Goal: Find specific page/section: Find specific page/section

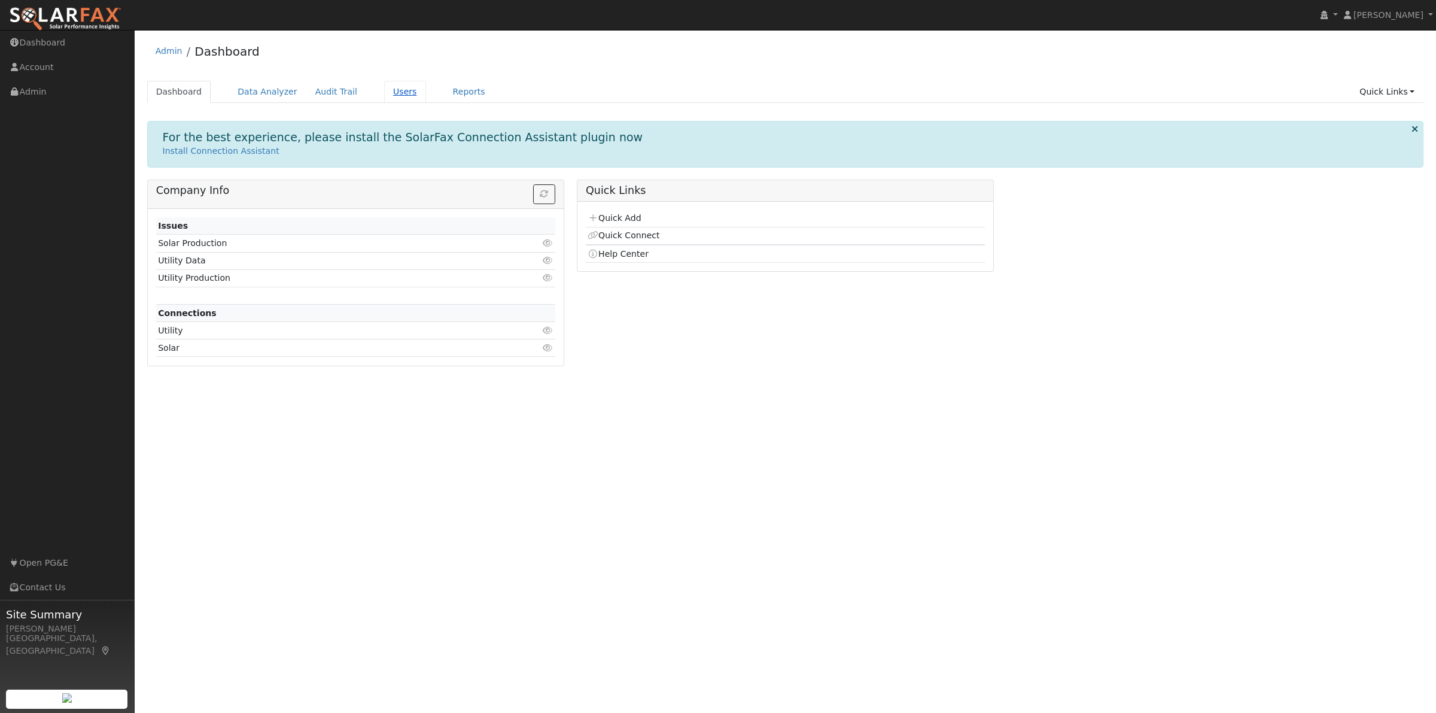
click at [393, 88] on link "Users" at bounding box center [405, 92] width 42 height 22
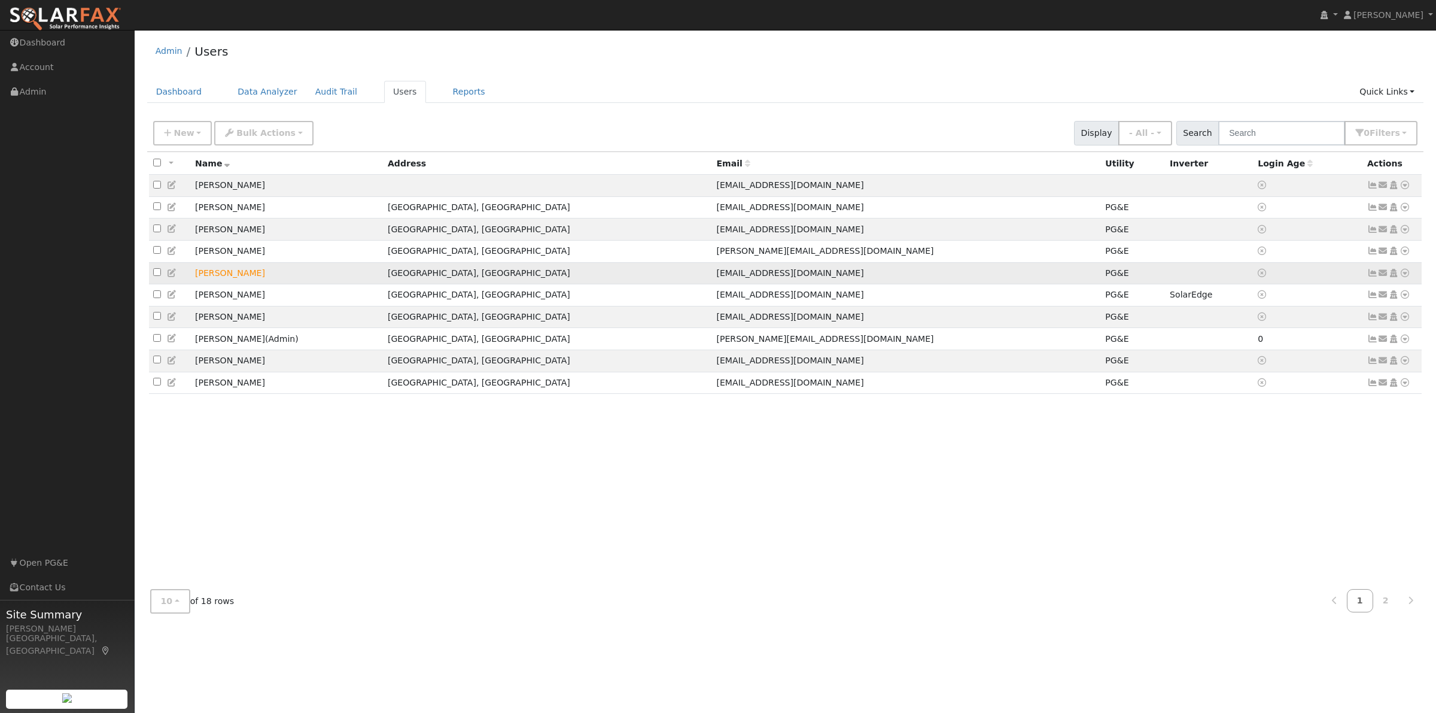
click at [1403, 275] on icon at bounding box center [1404, 273] width 11 height 8
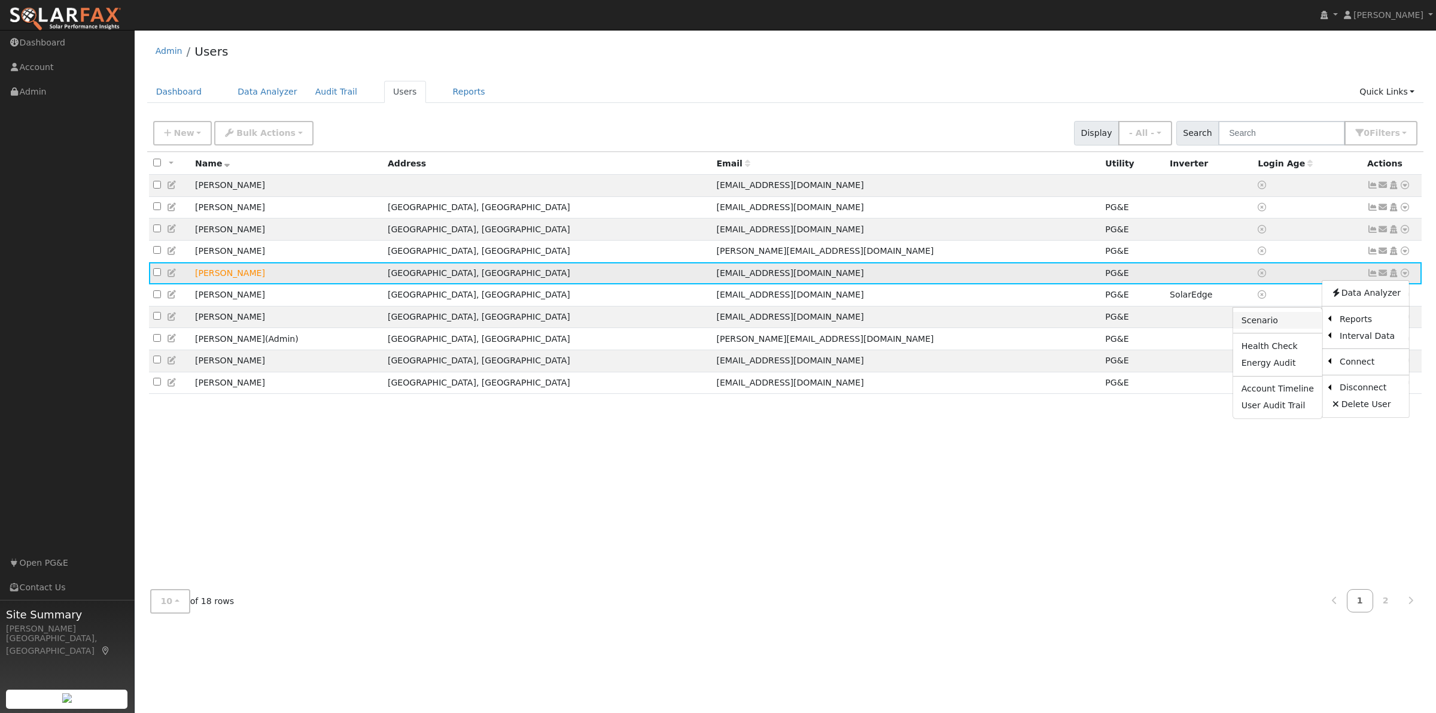
click at [1284, 319] on link "Scenario" at bounding box center [1277, 320] width 89 height 17
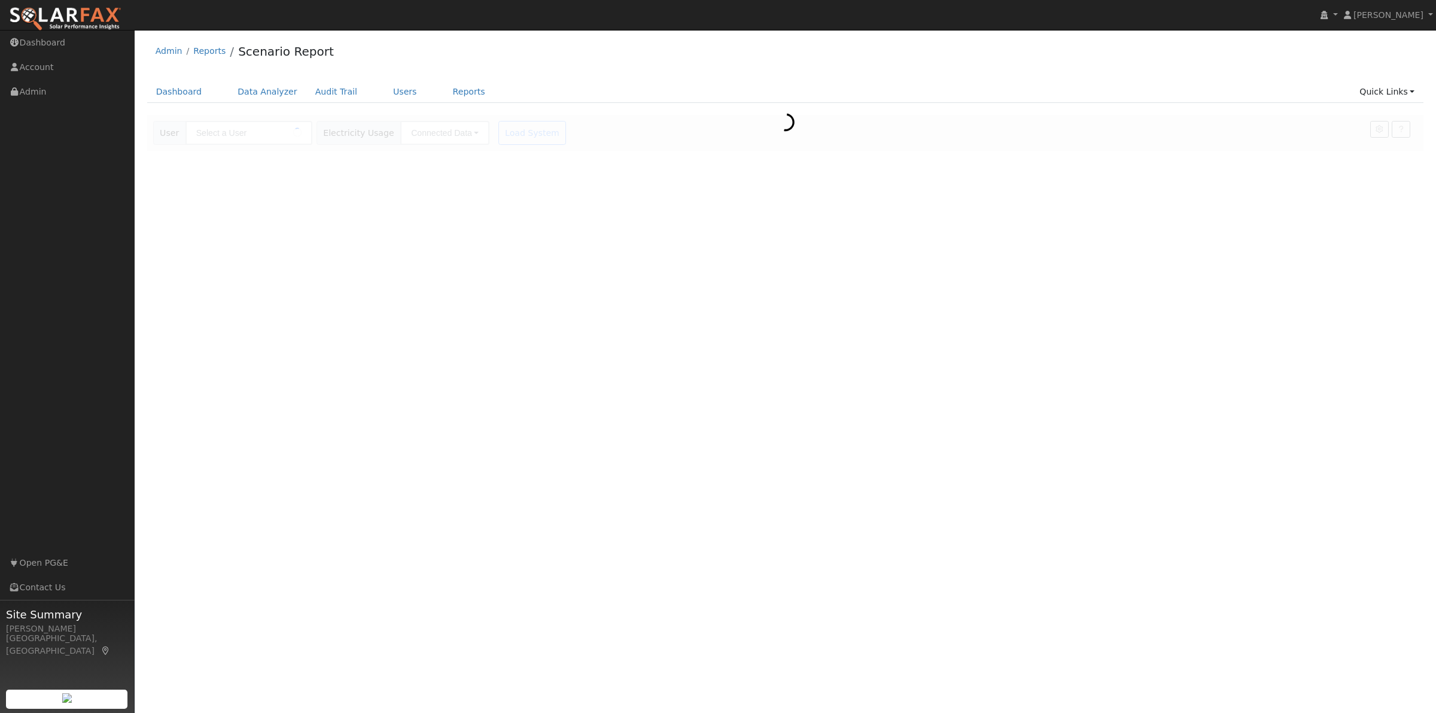
type input "Sharon Hicks"
